Goal: Information Seeking & Learning: Learn about a topic

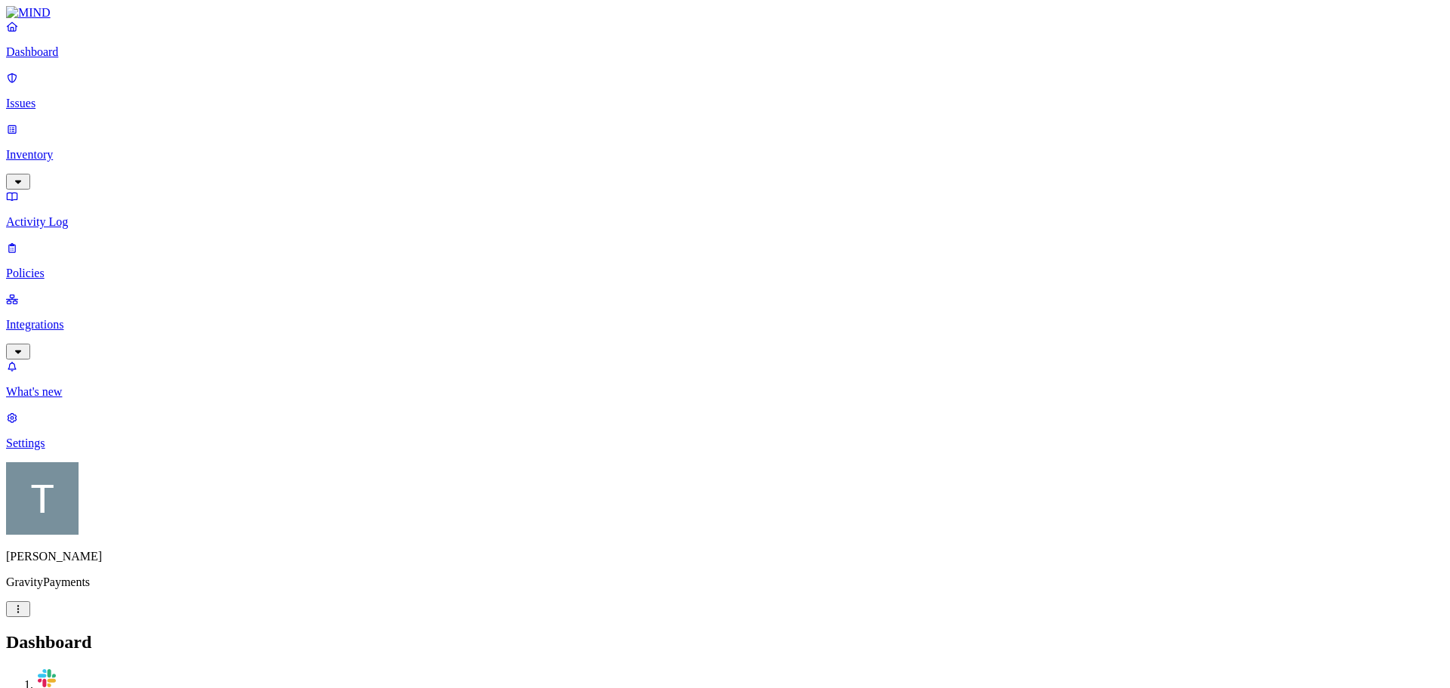
click at [56, 318] on p "Integrations" at bounding box center [724, 325] width 1437 height 14
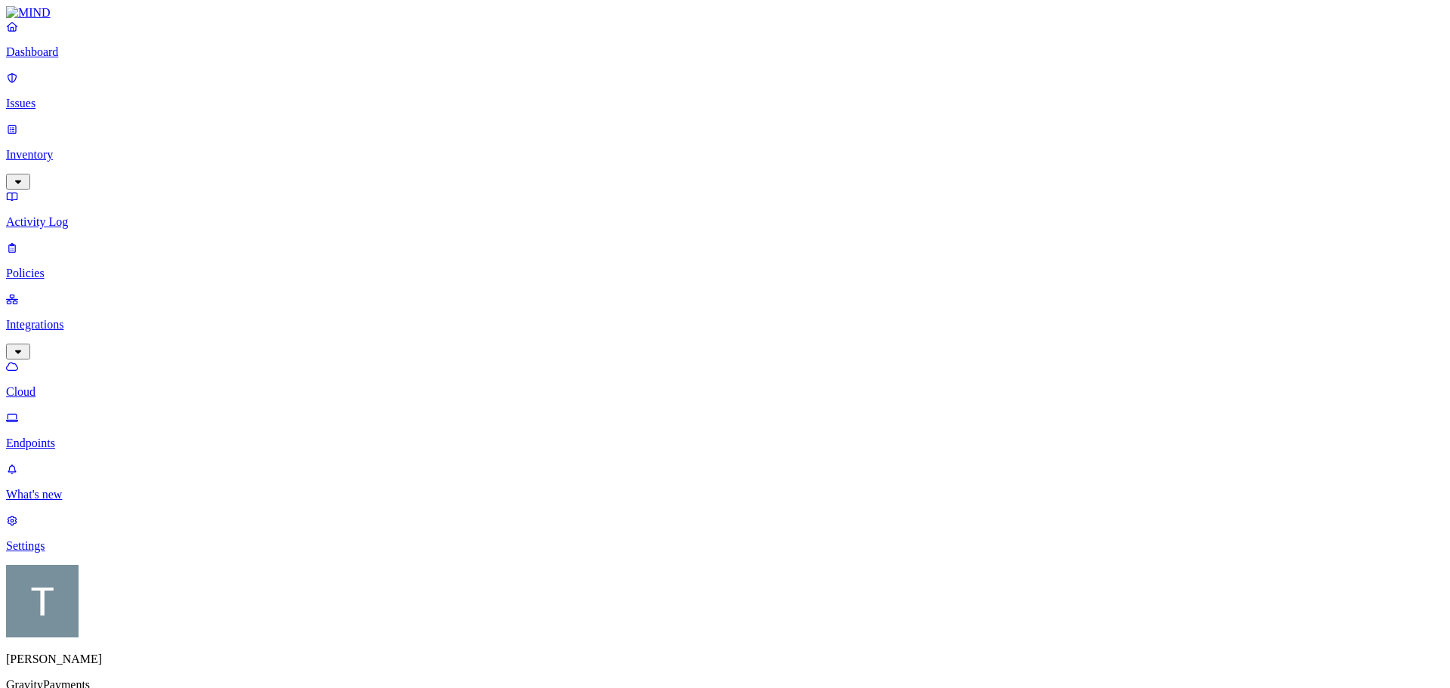
click at [58, 436] on p "Endpoints" at bounding box center [724, 443] width 1437 height 14
click at [54, 97] on p "Issues" at bounding box center [724, 104] width 1437 height 14
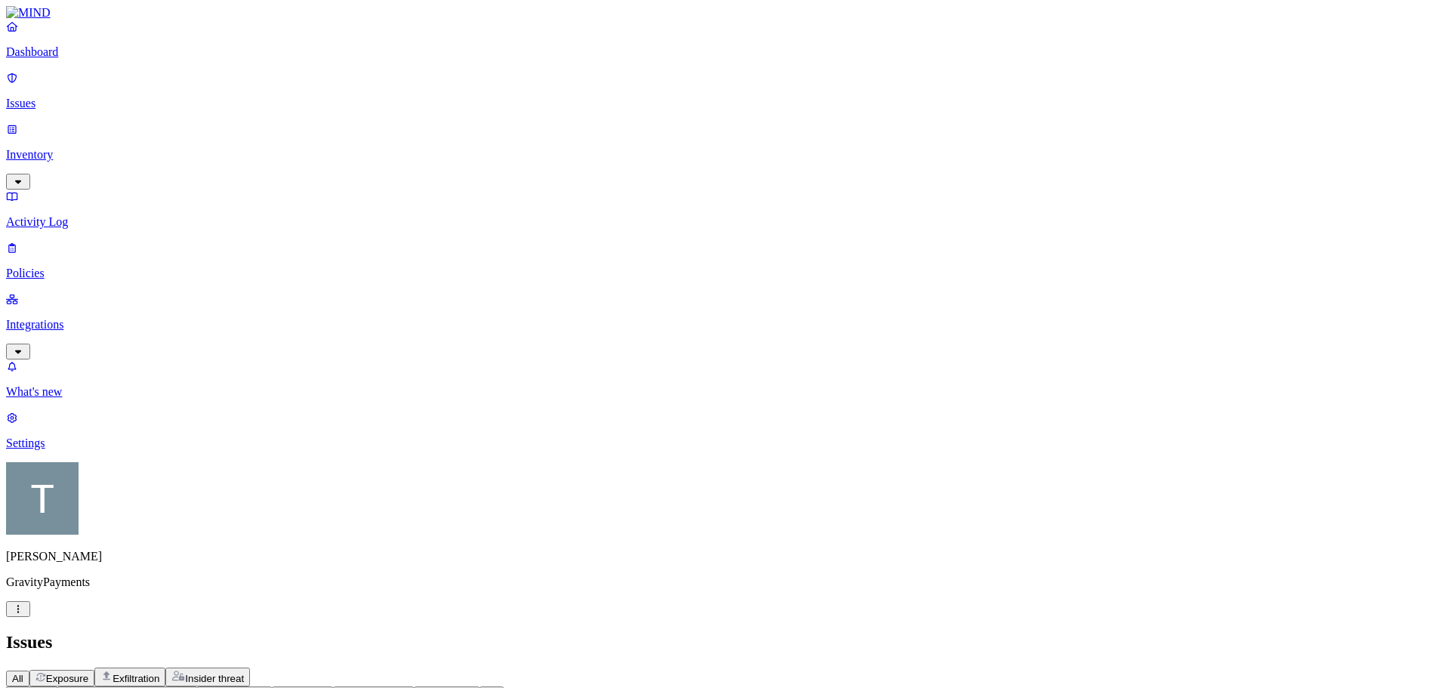
click at [408, 687] on icon "button" at bounding box center [402, 694] width 12 height 10
click at [562, 169] on span "Endpoint" at bounding box center [572, 175] width 45 height 13
click at [60, 266] on p "Policies" at bounding box center [724, 273] width 1437 height 14
click at [68, 318] on p "Integrations" at bounding box center [724, 325] width 1437 height 14
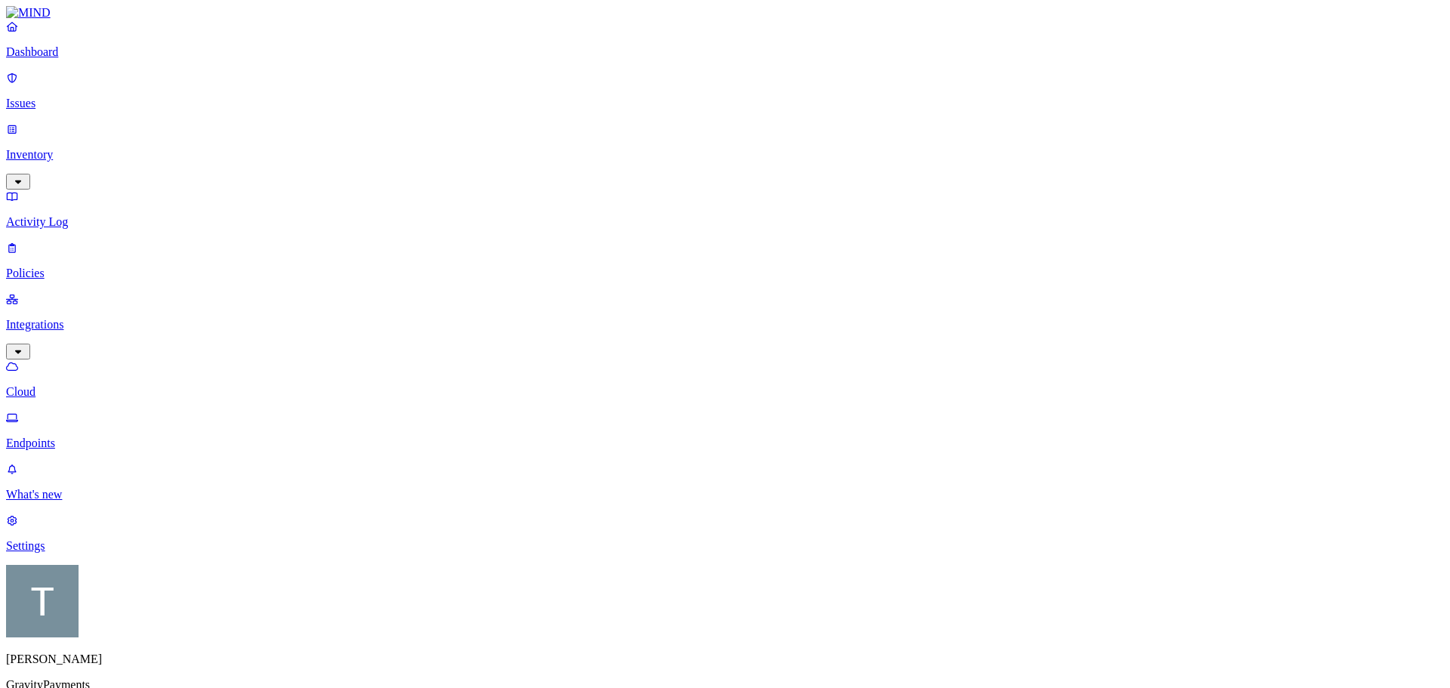
click at [67, 411] on link "Endpoints" at bounding box center [724, 430] width 1437 height 39
click at [51, 97] on p "Issues" at bounding box center [724, 104] width 1437 height 14
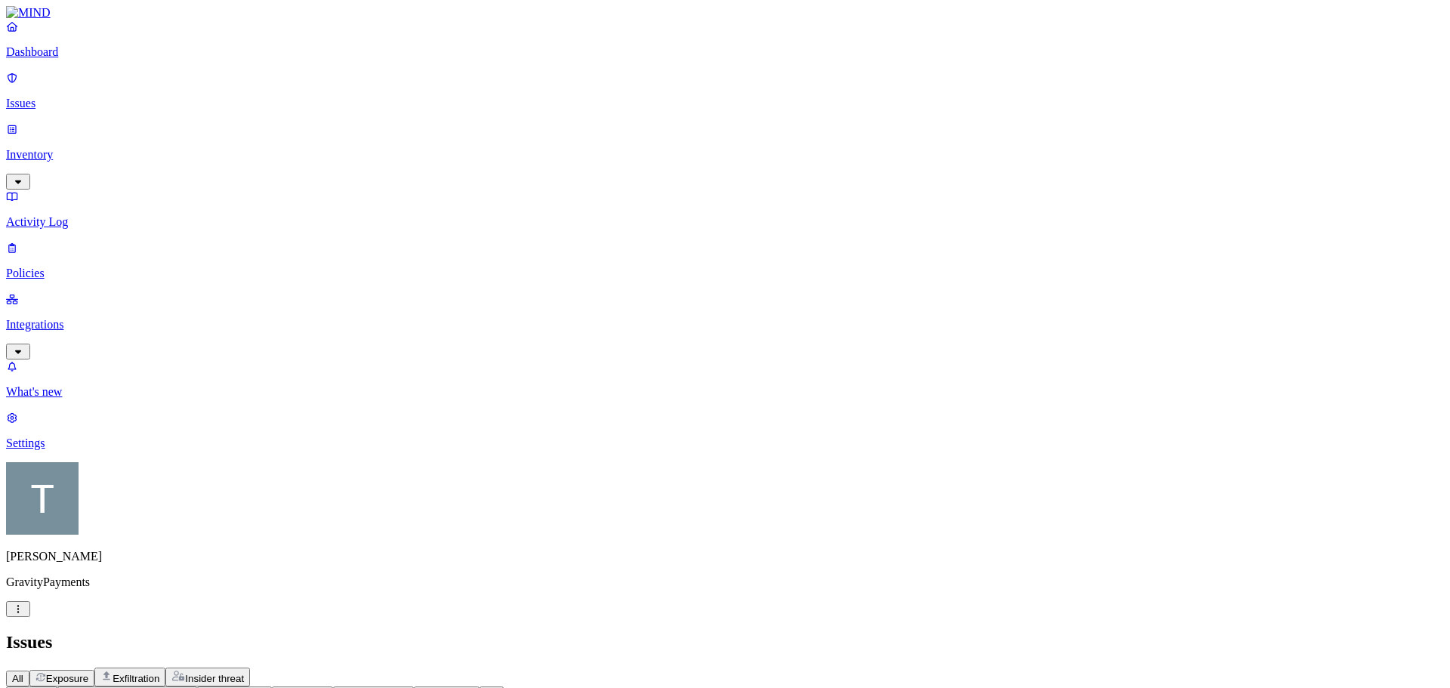
click at [408, 687] on icon "button" at bounding box center [402, 694] width 12 height 10
click at [563, 174] on span "Endpoint" at bounding box center [572, 175] width 45 height 13
click at [453, 687] on icon "button" at bounding box center [447, 694] width 12 height 10
click at [564, 142] on span "Cloud" at bounding box center [564, 148] width 29 height 13
click at [49, 687] on icon "button" at bounding box center [46, 694] width 8 height 5
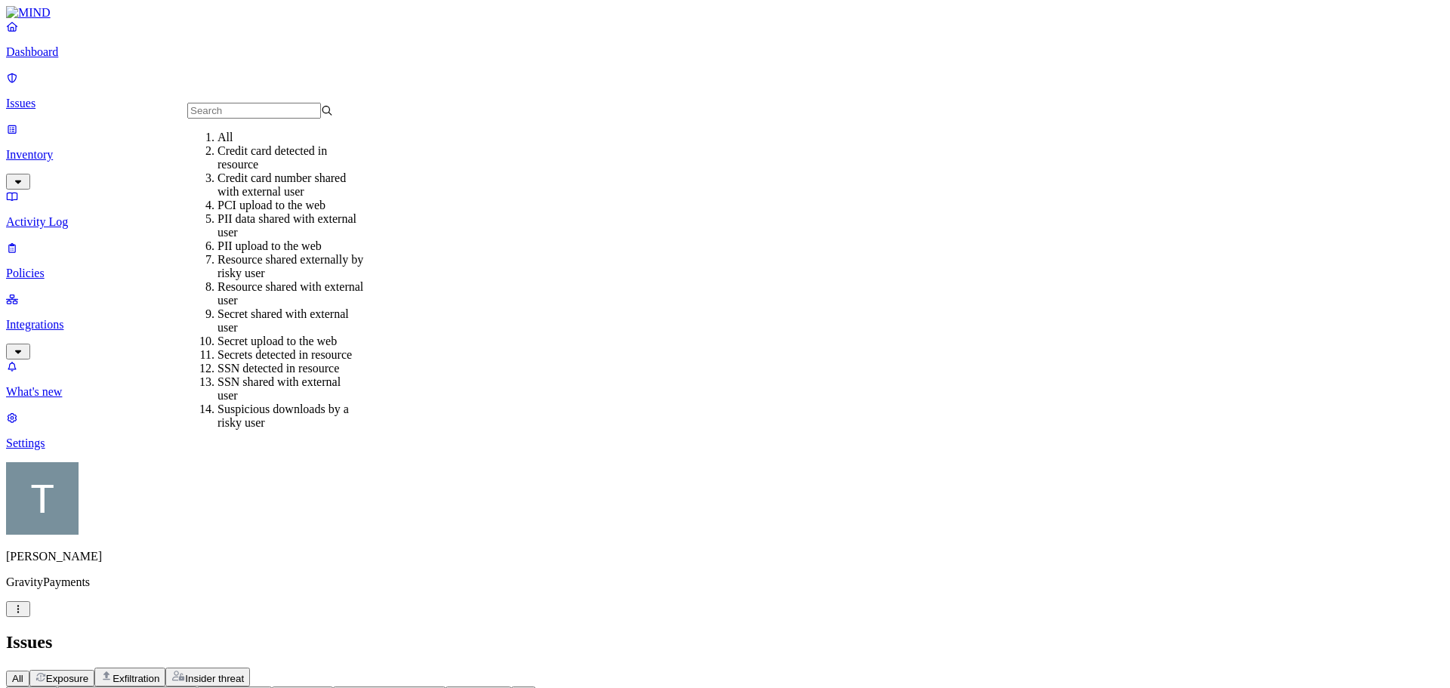
click at [506, 632] on header "Issues All Exposure Exfiltration Insider threat" at bounding box center [724, 659] width 1437 height 54
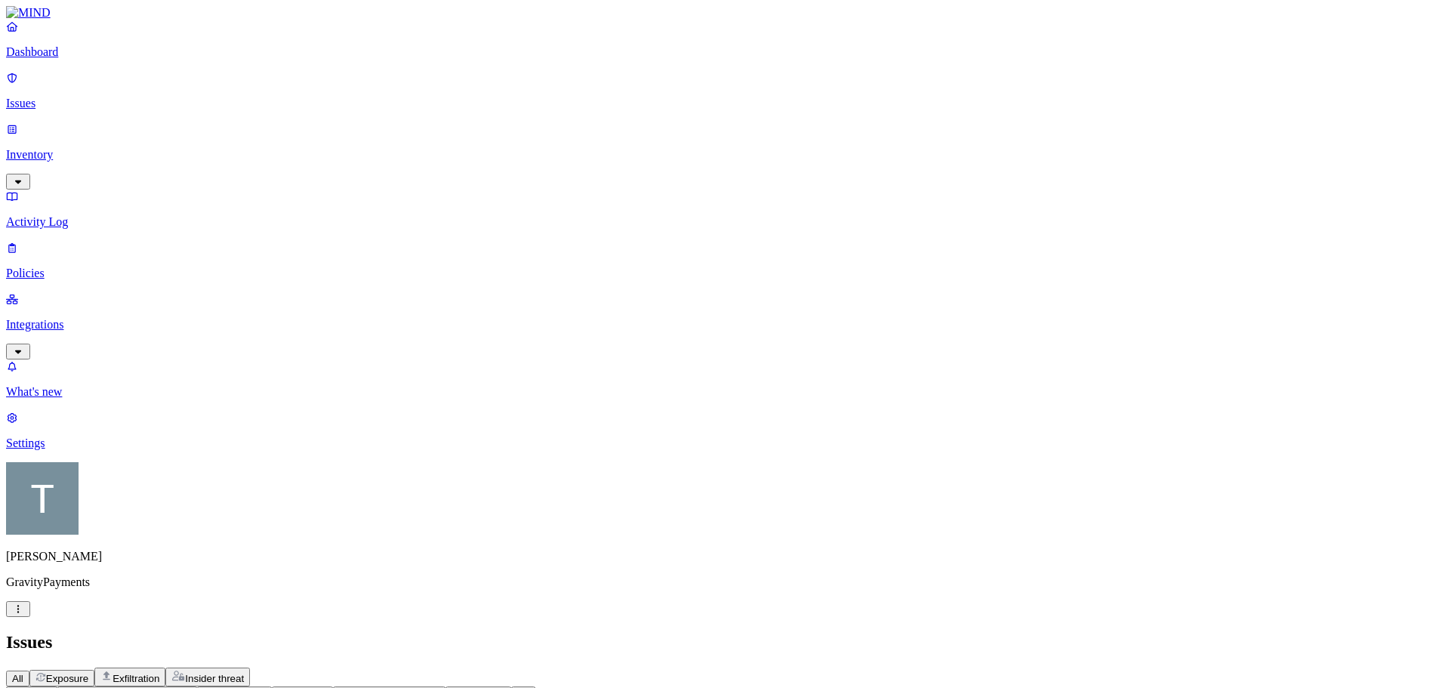
click at [60, 266] on p "Policies" at bounding box center [724, 273] width 1437 height 14
click at [42, 97] on p "Issues" at bounding box center [724, 104] width 1437 height 14
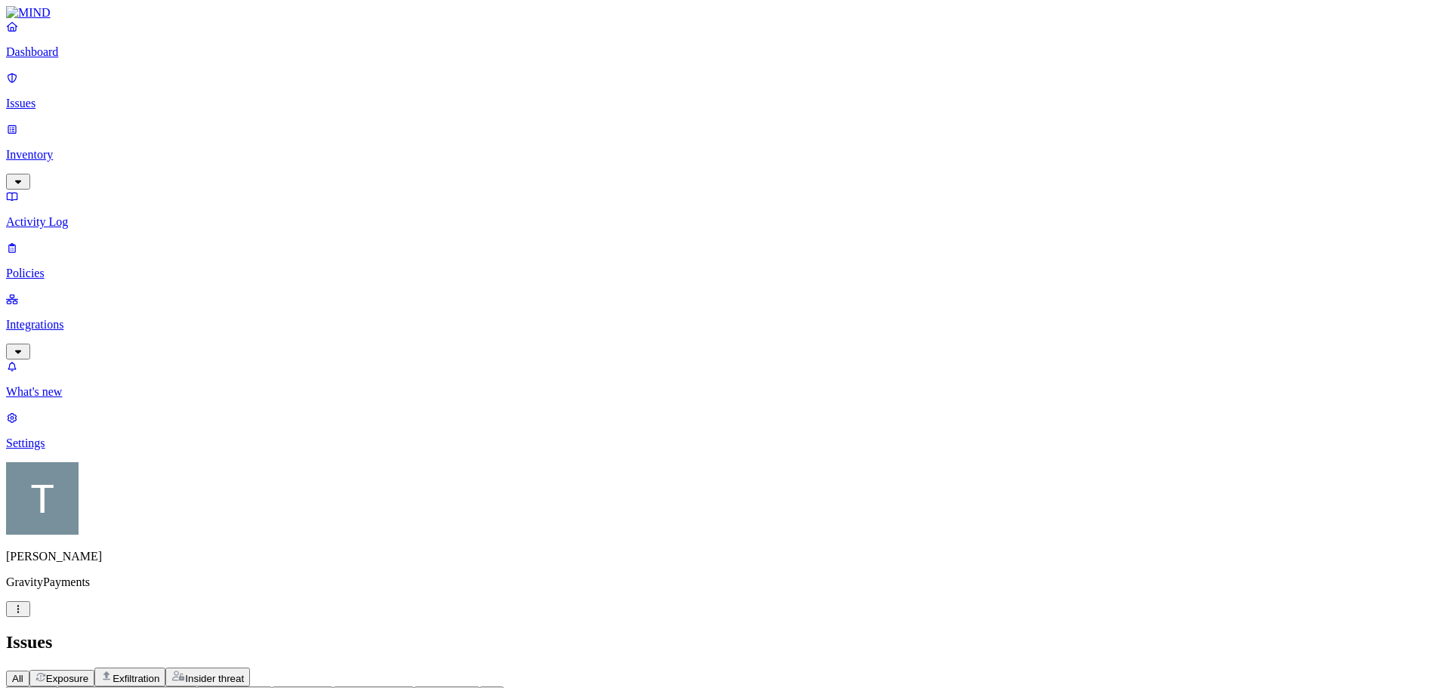
click at [59, 318] on p "Integrations" at bounding box center [724, 325] width 1437 height 14
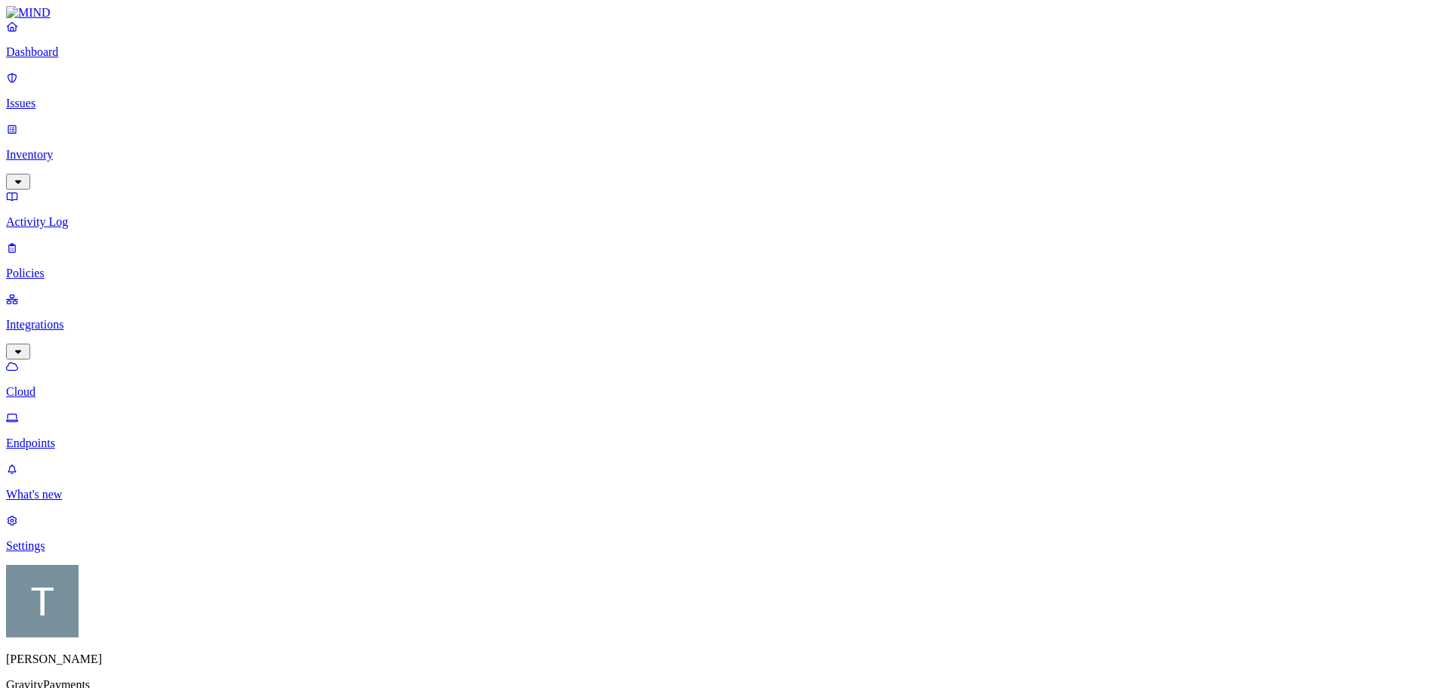
click at [72, 436] on p "Endpoints" at bounding box center [724, 443] width 1437 height 14
click at [46, 97] on p "Issues" at bounding box center [724, 104] width 1437 height 14
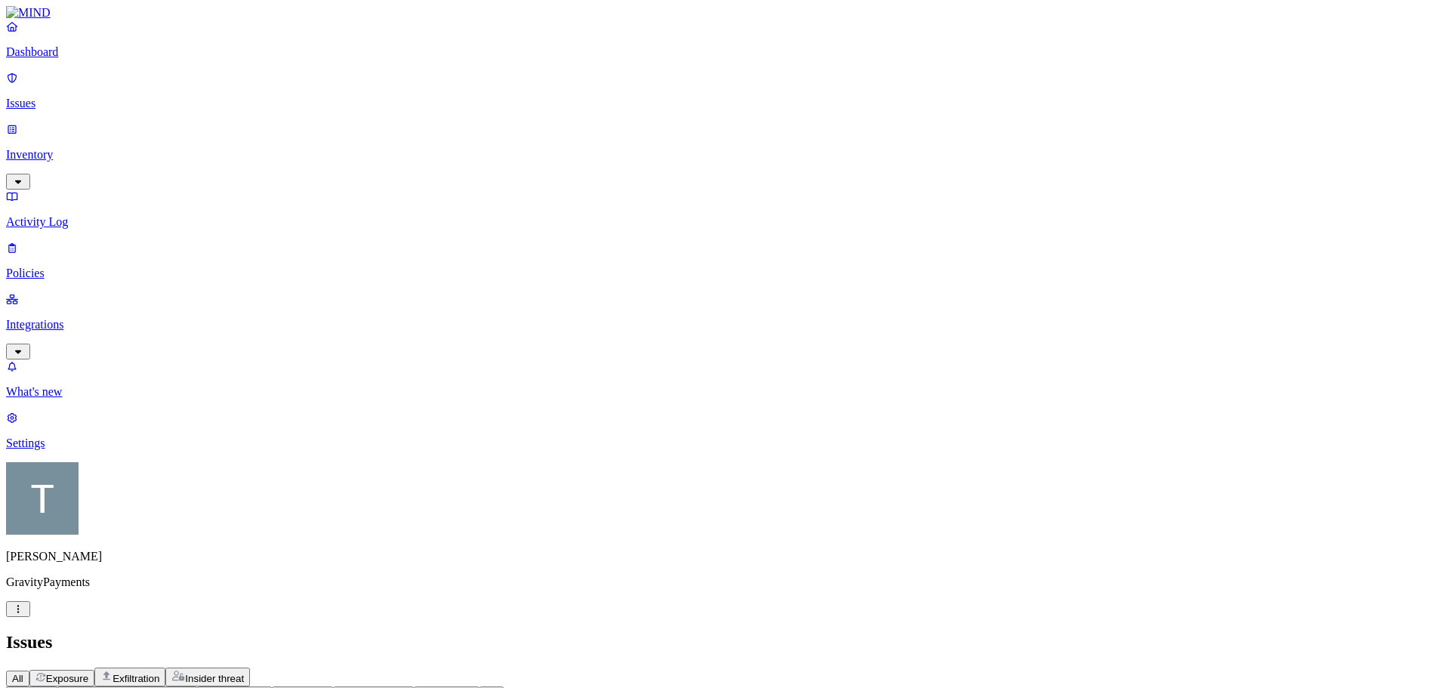
click at [72, 318] on p "Integrations" at bounding box center [724, 325] width 1437 height 14
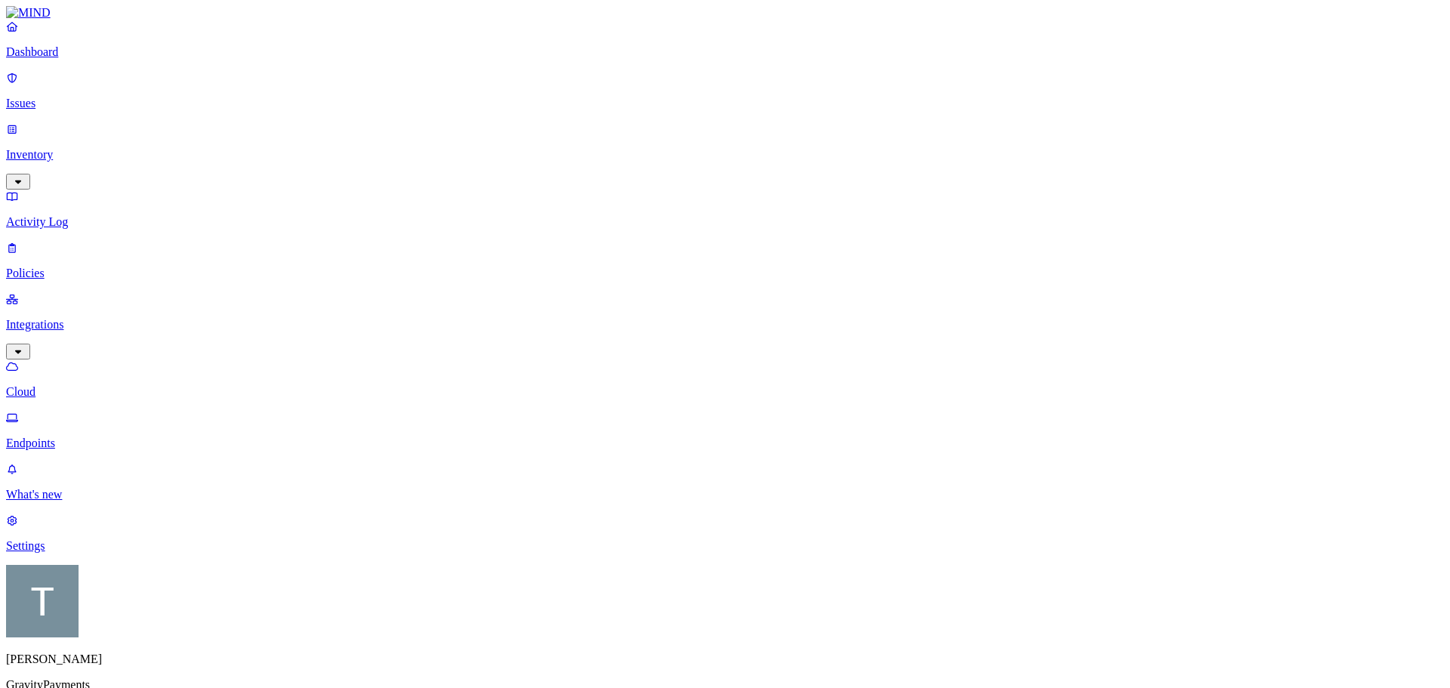
click at [59, 436] on p "Endpoints" at bounding box center [724, 443] width 1437 height 14
click at [54, 97] on p "Issues" at bounding box center [724, 104] width 1437 height 14
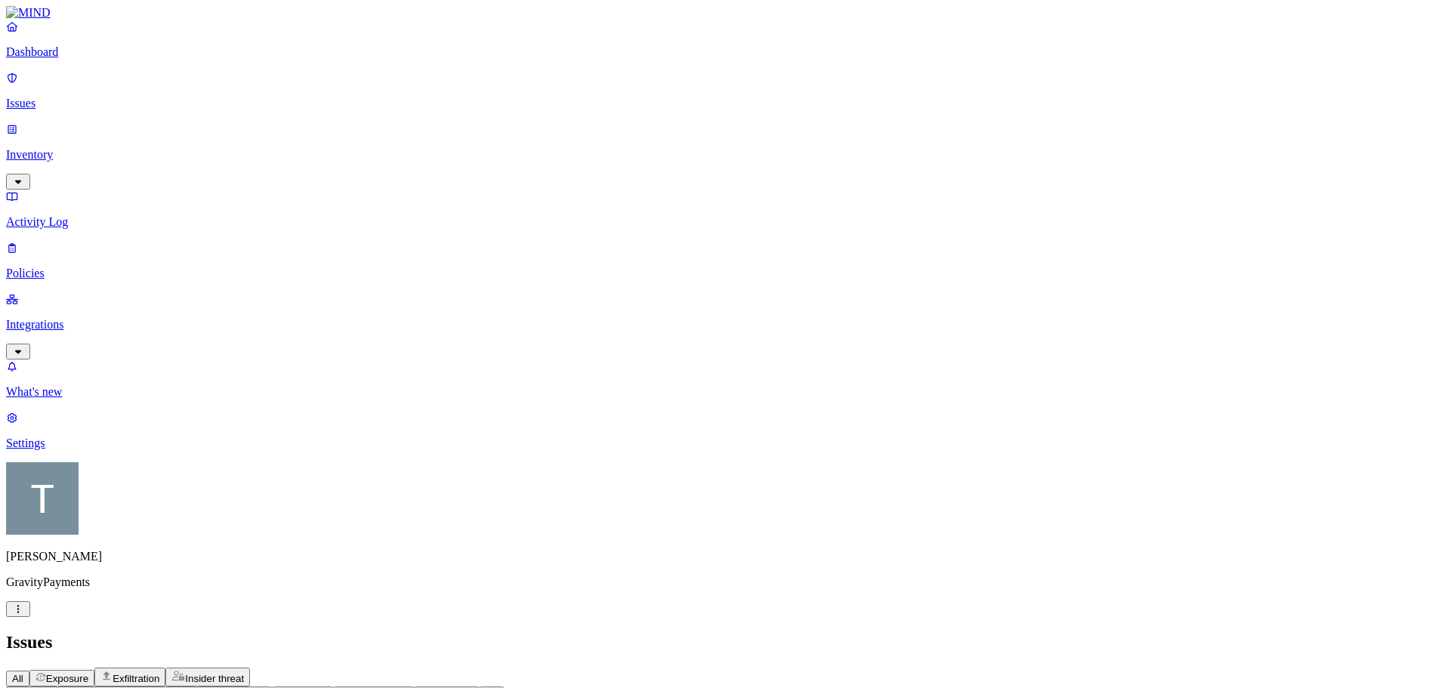
click at [408, 687] on icon "button" at bounding box center [402, 694] width 12 height 10
click at [572, 170] on span "Endpoint" at bounding box center [572, 175] width 45 height 13
click at [189, 687] on icon "button" at bounding box center [185, 694] width 8 height 5
click at [191, 687] on icon "button" at bounding box center [185, 694] width 12 height 10
click at [49, 687] on icon "button" at bounding box center [46, 694] width 8 height 5
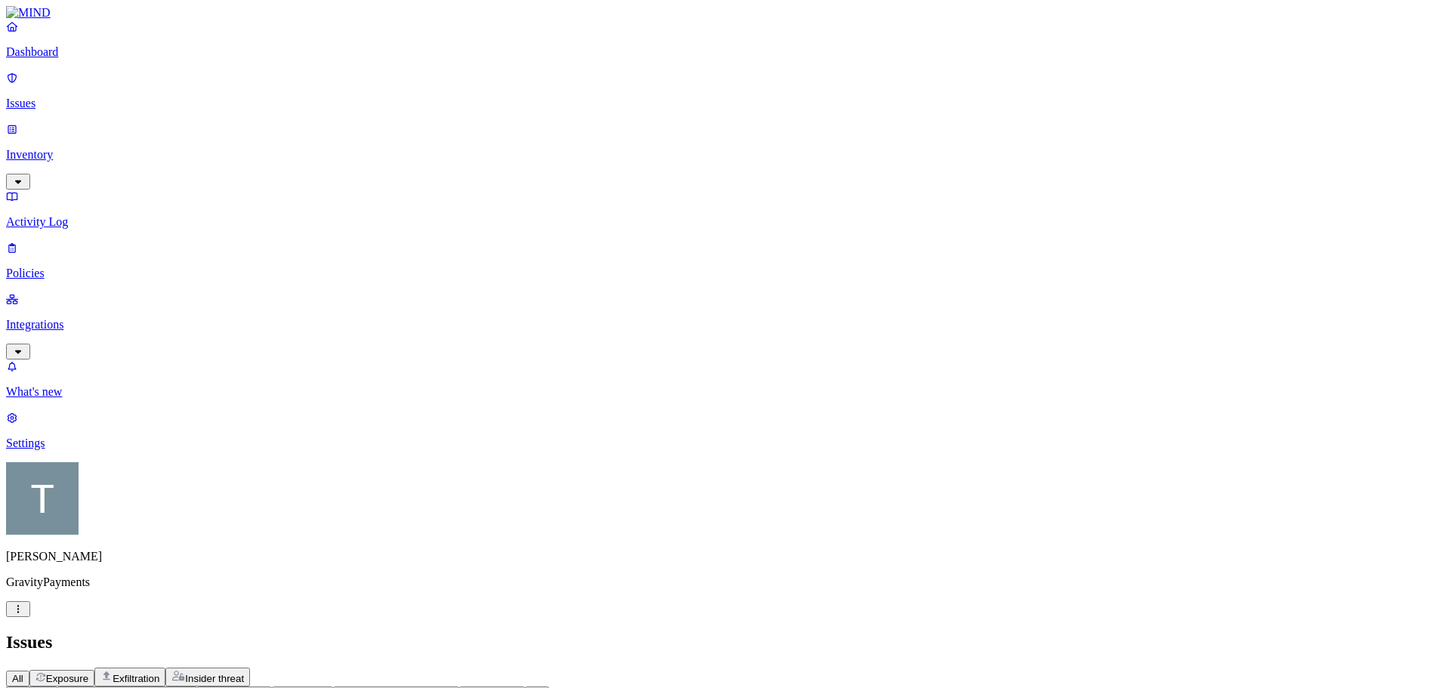
click at [60, 266] on p "Policies" at bounding box center [724, 273] width 1437 height 14
click at [60, 100] on p "Issues" at bounding box center [724, 104] width 1437 height 14
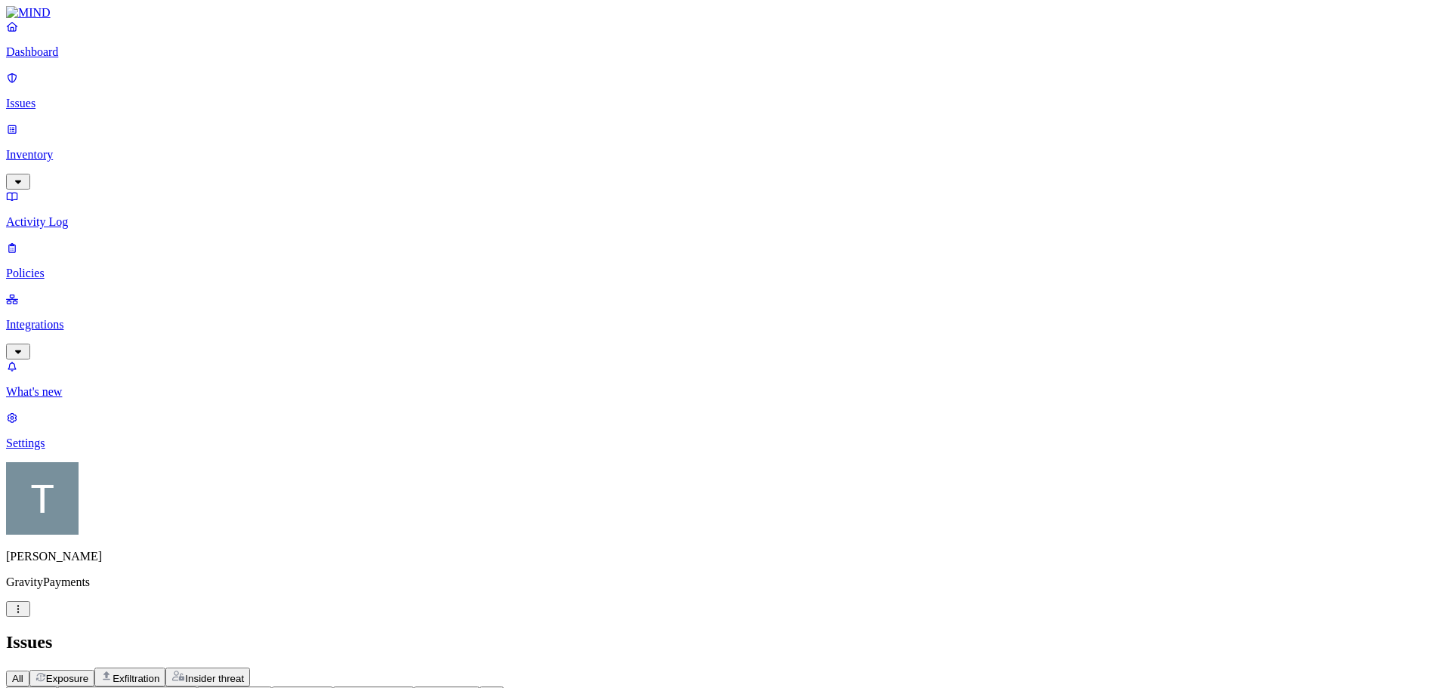
click at [77, 148] on p "Inventory" at bounding box center [724, 155] width 1437 height 14
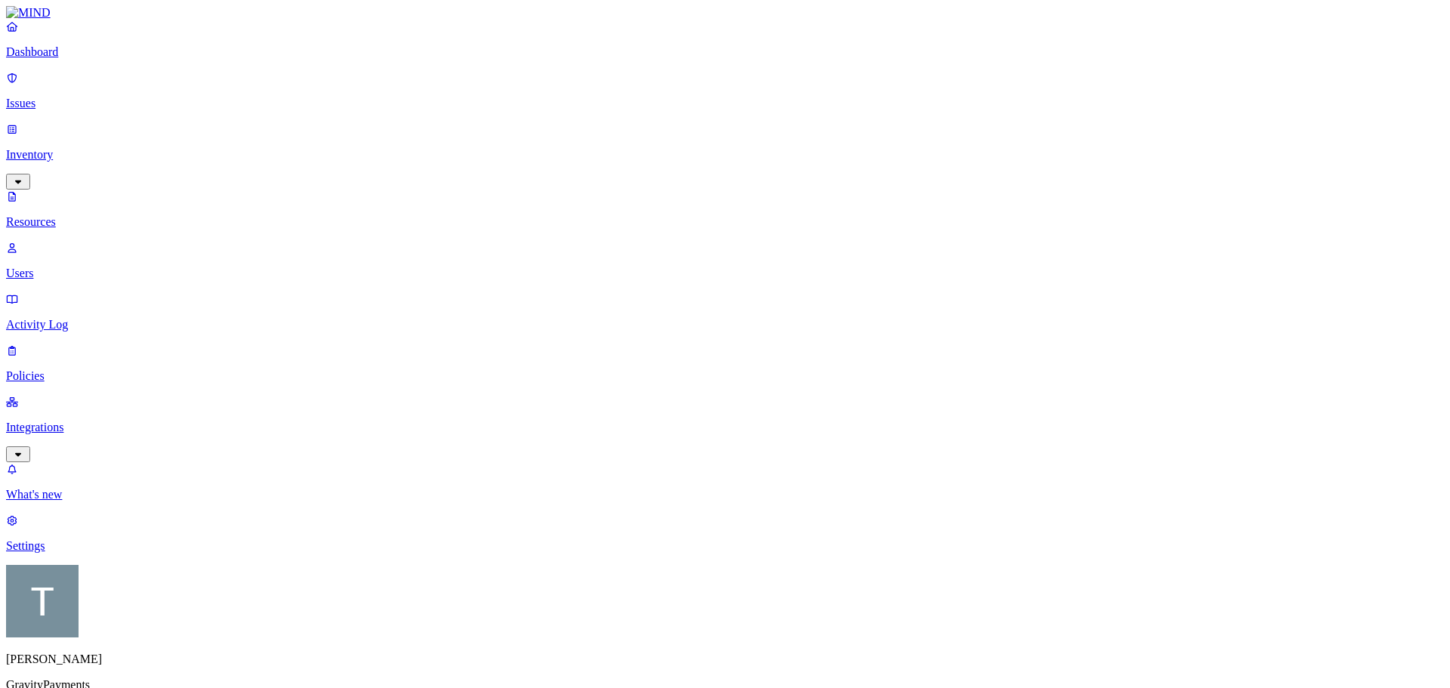
click at [52, 421] on p "Integrations" at bounding box center [724, 428] width 1437 height 14
click at [54, 99] on p "Issues" at bounding box center [724, 104] width 1437 height 14
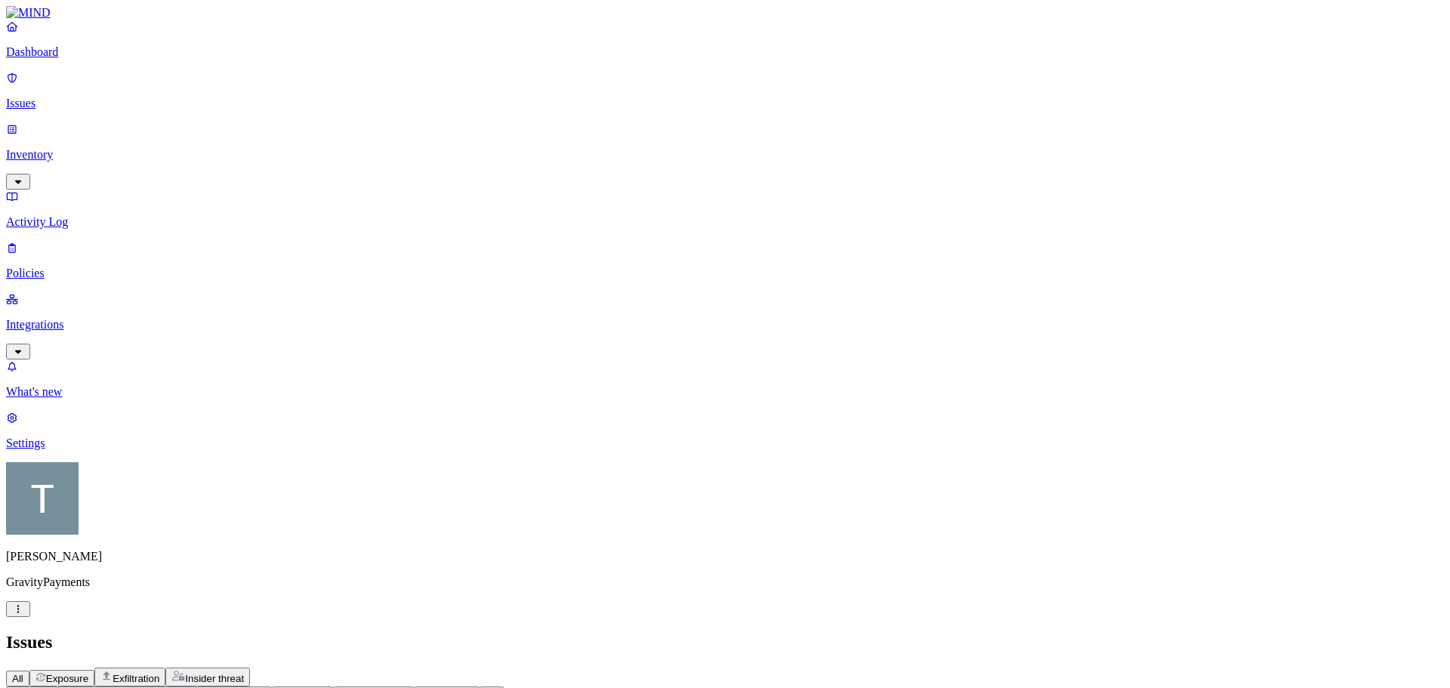
click at [471, 687] on icon "button" at bounding box center [468, 694] width 8 height 5
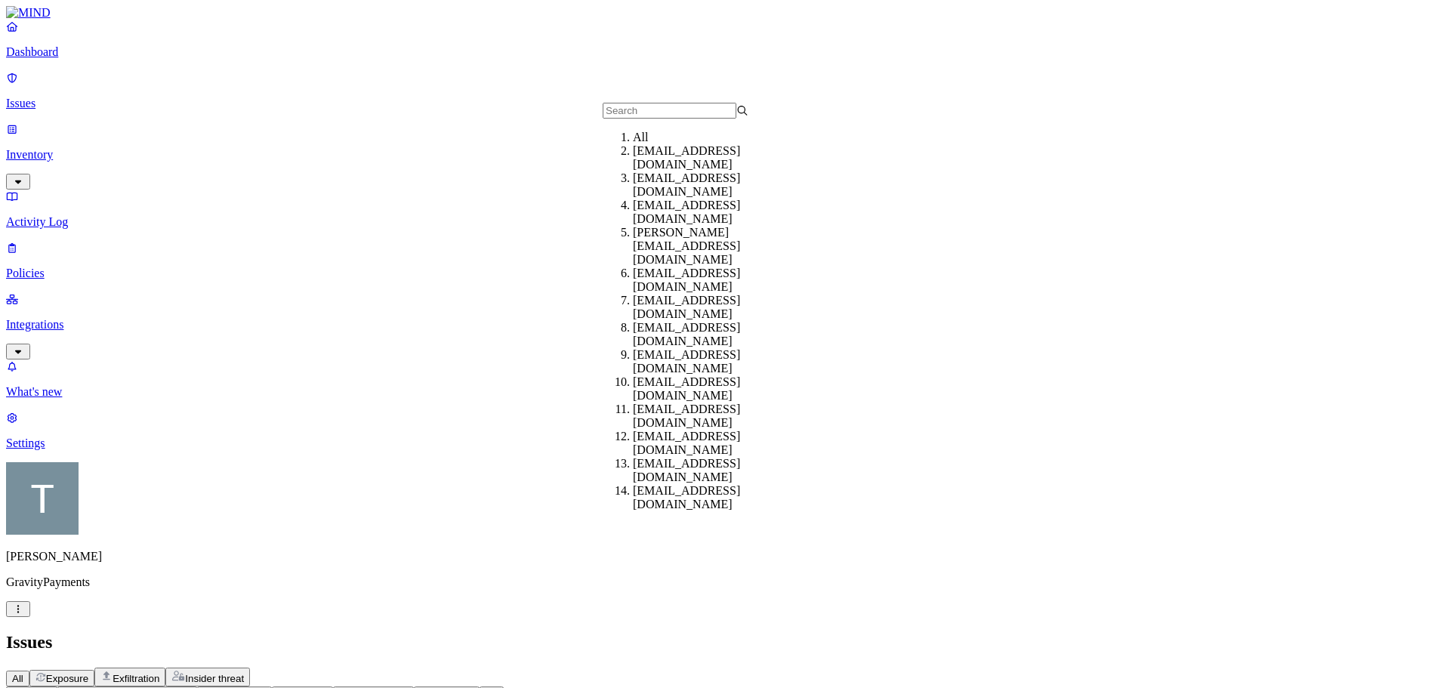
click at [408, 687] on icon "button" at bounding box center [402, 694] width 12 height 10
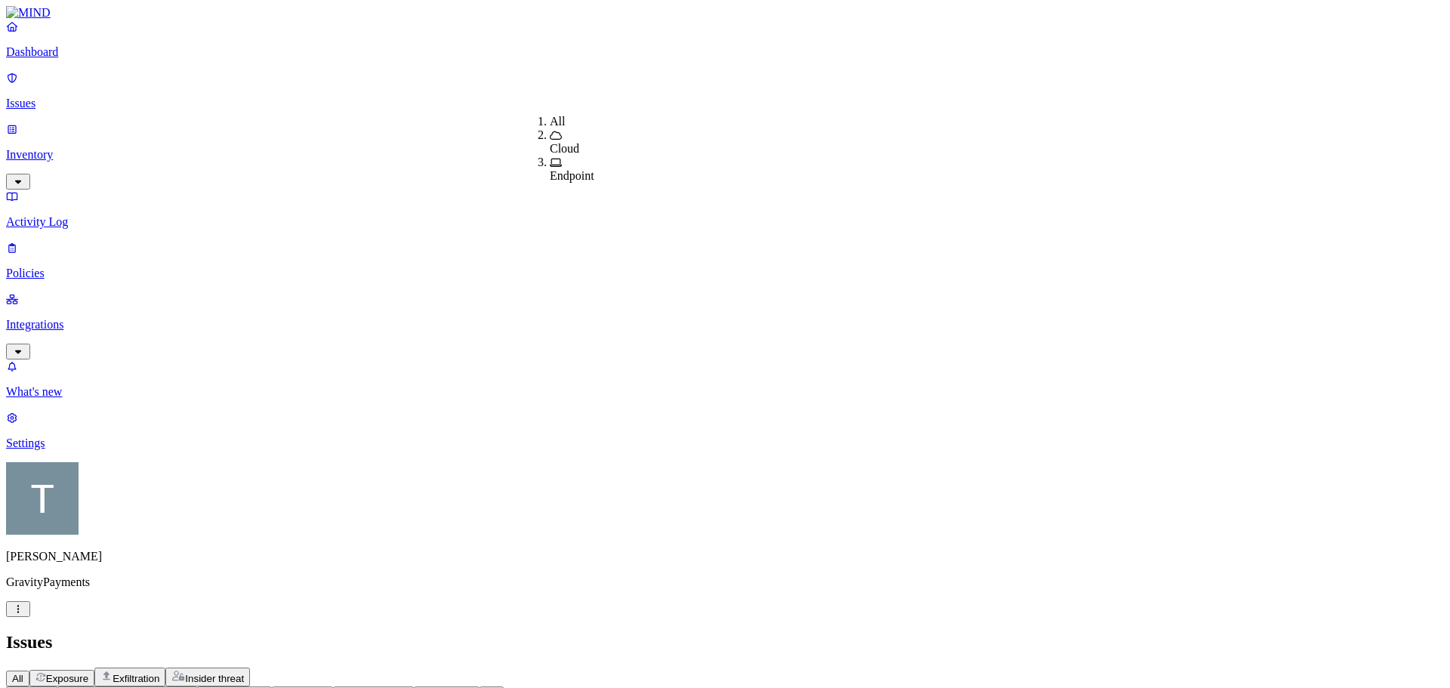
click at [568, 169] on span "Endpoint" at bounding box center [572, 175] width 45 height 13
click at [70, 318] on p "Integrations" at bounding box center [724, 325] width 1437 height 14
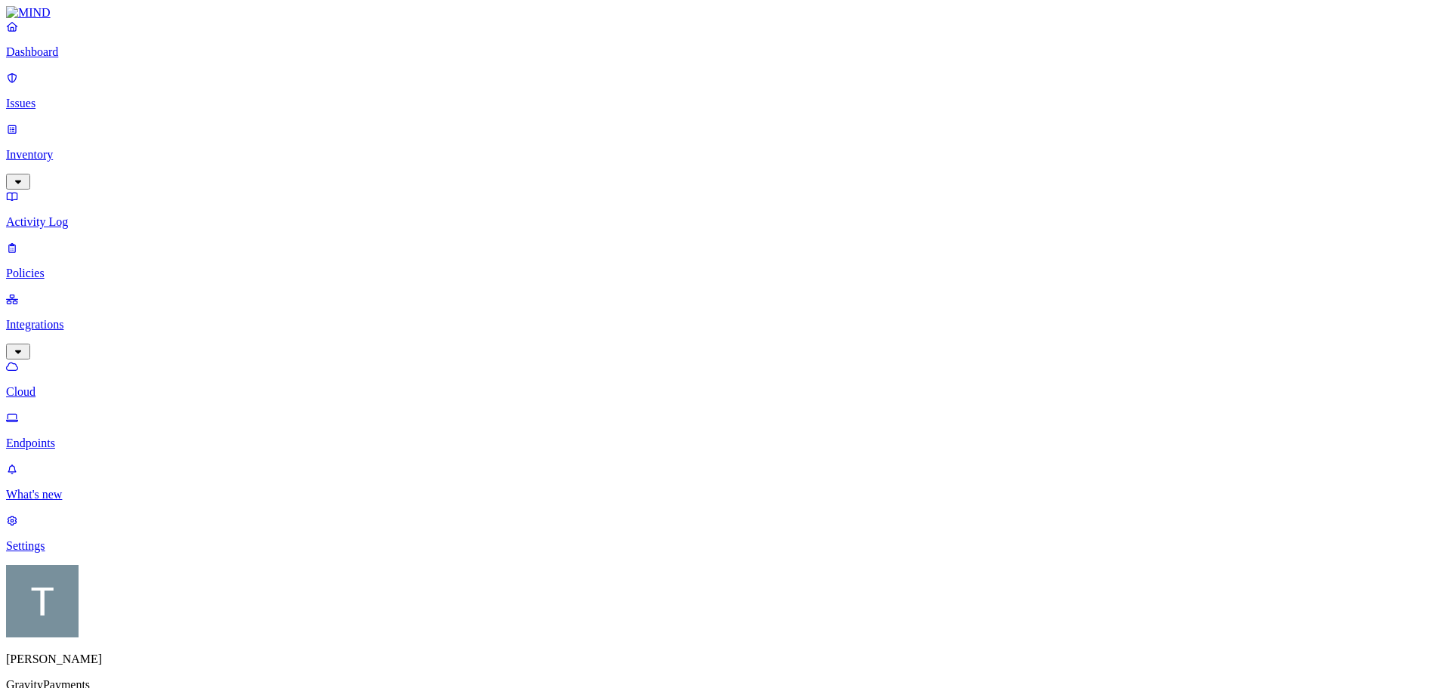
click at [79, 436] on p "Endpoints" at bounding box center [724, 443] width 1437 height 14
click at [46, 97] on p "Issues" at bounding box center [724, 104] width 1437 height 14
